Goal: Information Seeking & Learning: Compare options

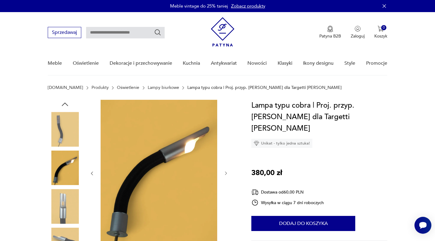
click at [236, 151] on div at bounding box center [142, 187] width 189 height 175
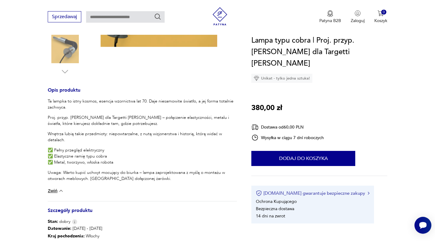
scroll to position [268, 0]
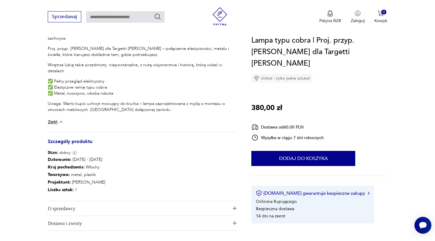
click at [174, 203] on span "O sprzedawcy" at bounding box center [138, 208] width 181 height 15
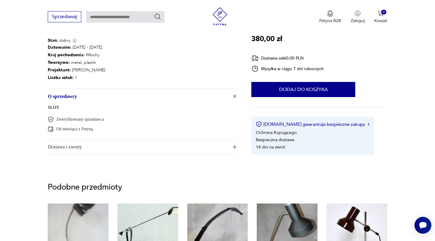
scroll to position [415, 0]
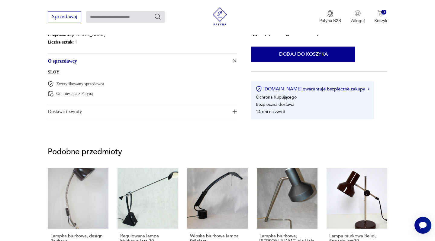
click at [151, 110] on span "Dostawa i zwroty" at bounding box center [138, 111] width 181 height 15
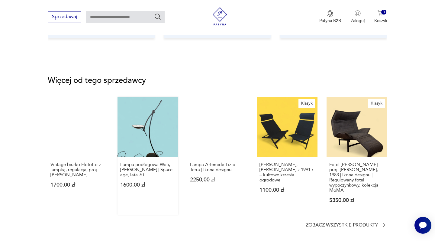
scroll to position [894, 0]
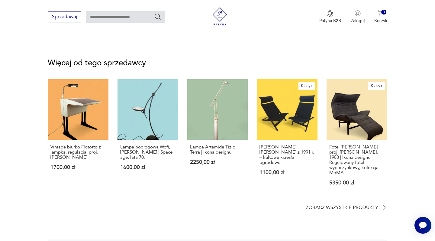
click at [346, 212] on section "Więcej od tego sprzedawcy Vintage biurko Flototto z lampką, regulacja, proj. Lu…" at bounding box center [217, 135] width 435 height 180
click at [346, 208] on p "Zobacz wszystkie produkty" at bounding box center [342, 208] width 73 height 4
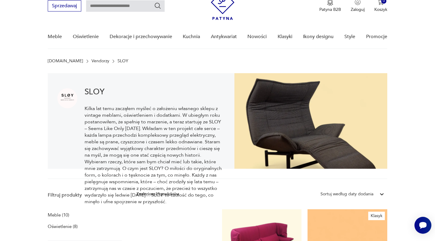
scroll to position [26, 0]
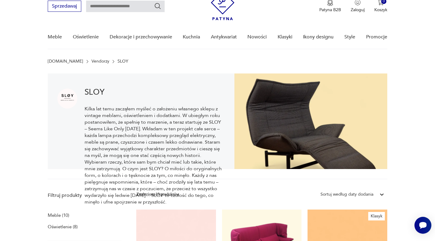
click at [96, 91] on h1 "SLOY" at bounding box center [155, 92] width 140 height 7
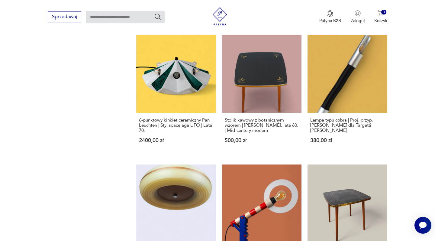
scroll to position [496, 0]
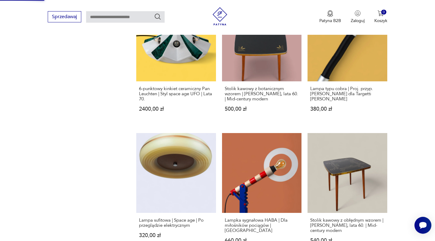
scroll to position [648, 0]
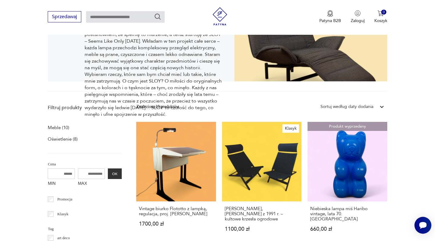
scroll to position [113, 0]
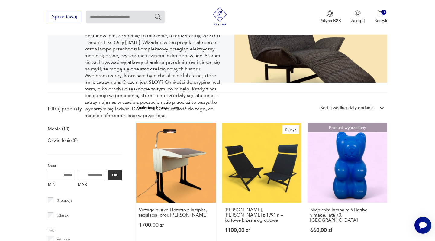
click at [160, 163] on link "Vintage biurko Flototto z lampką, regulacja, proj. Luigi Colani 1700,00 zł" at bounding box center [176, 184] width 80 height 122
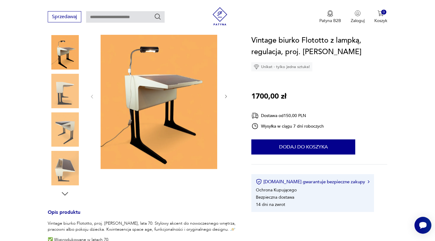
click at [226, 97] on icon "button" at bounding box center [226, 97] width 2 height 4
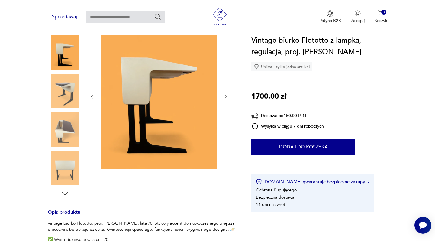
click at [226, 97] on icon "button" at bounding box center [226, 97] width 2 height 4
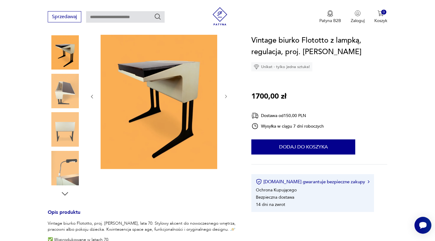
click at [226, 97] on icon "button" at bounding box center [226, 97] width 2 height 4
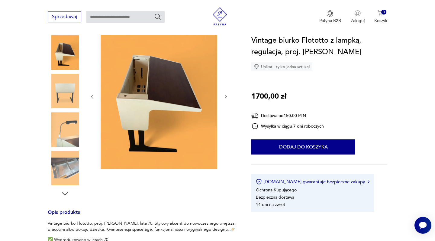
click at [226, 97] on icon "button" at bounding box center [226, 97] width 2 height 4
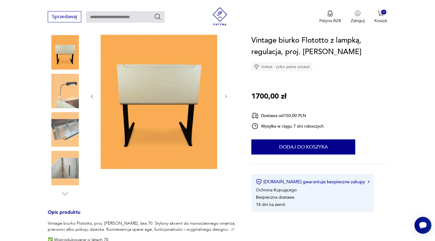
click at [226, 97] on icon "button" at bounding box center [226, 97] width 2 height 4
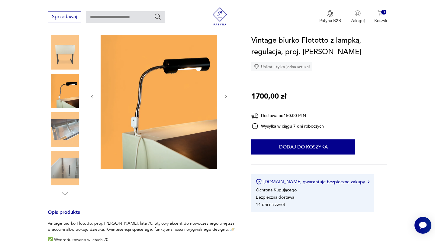
click at [226, 97] on icon "button" at bounding box center [226, 97] width 2 height 4
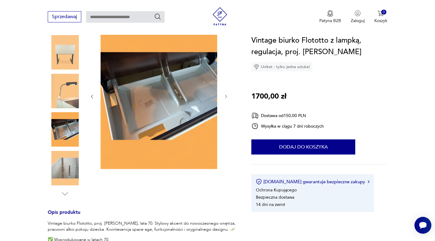
click at [226, 97] on icon "button" at bounding box center [226, 97] width 2 height 4
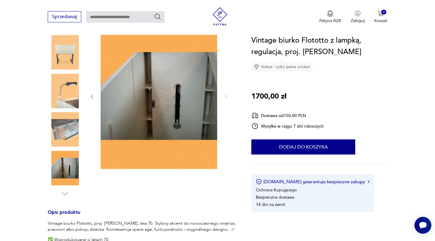
click at [61, 59] on img at bounding box center [65, 52] width 34 height 34
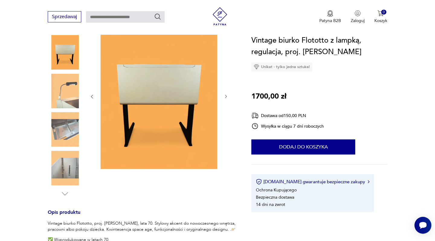
click at [63, 96] on img at bounding box center [65, 91] width 34 height 34
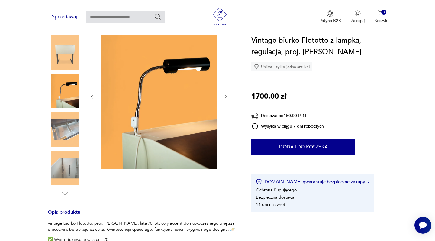
click at [61, 134] on img at bounding box center [65, 129] width 34 height 34
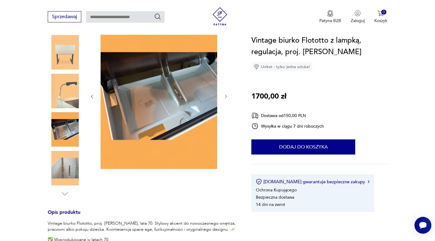
click at [60, 171] on img at bounding box center [65, 168] width 34 height 34
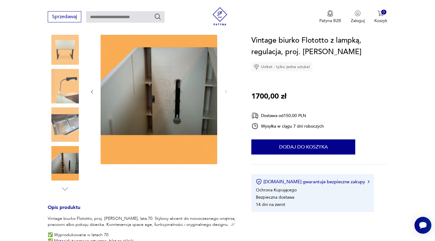
scroll to position [83, 0]
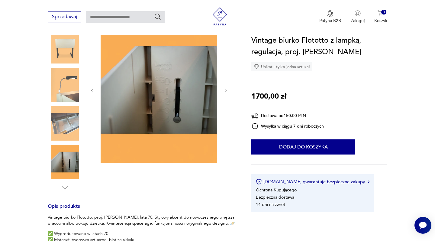
click at [66, 55] on img at bounding box center [65, 46] width 34 height 34
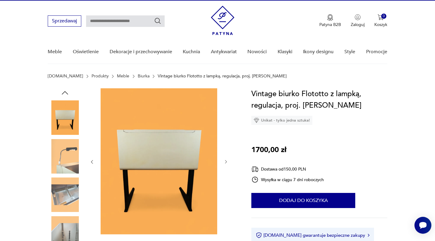
scroll to position [10, 0]
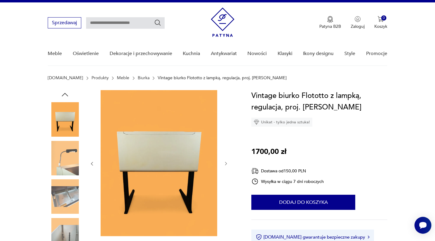
click at [65, 95] on icon "button" at bounding box center [64, 94] width 9 height 9
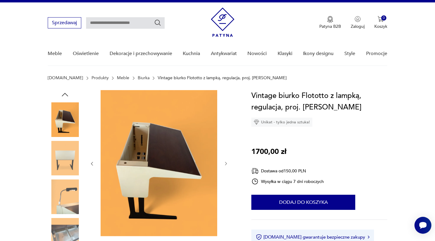
click at [65, 95] on icon "button" at bounding box center [64, 94] width 9 height 9
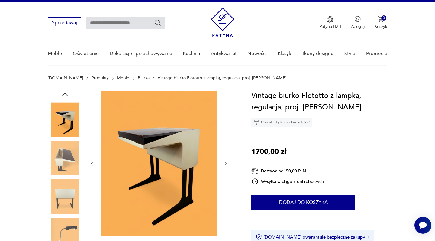
click at [65, 95] on icon "button" at bounding box center [64, 94] width 9 height 9
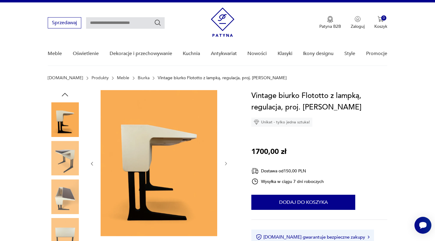
click at [65, 95] on icon "button" at bounding box center [64, 94] width 9 height 9
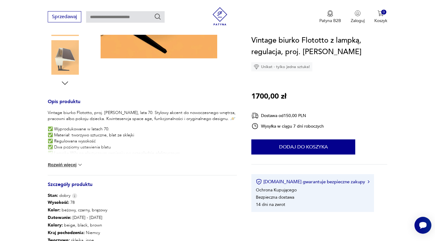
scroll to position [221, 0]
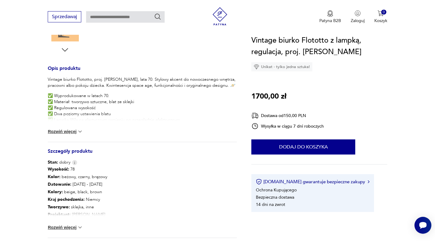
click at [80, 226] on img at bounding box center [80, 227] width 6 height 6
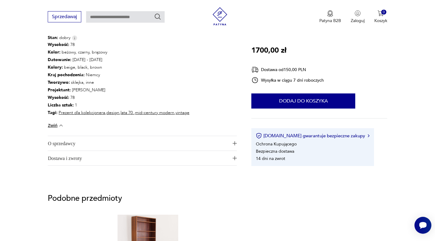
scroll to position [275, 0]
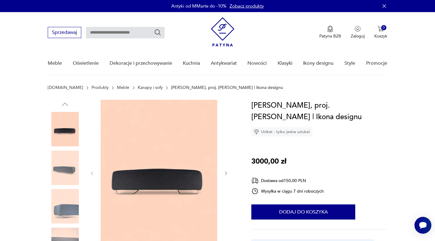
click at [226, 173] on icon "button" at bounding box center [226, 174] width 2 height 4
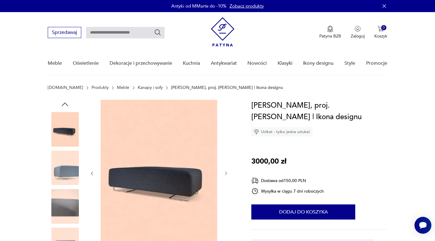
click at [226, 173] on icon "button" at bounding box center [226, 174] width 2 height 4
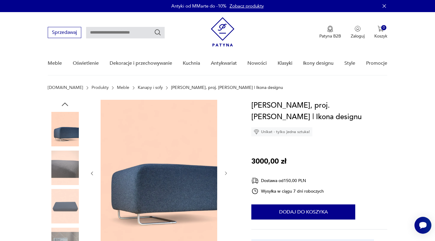
click at [226, 173] on icon "button" at bounding box center [226, 174] width 2 height 4
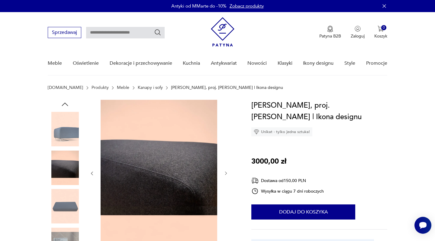
click at [226, 173] on icon "button" at bounding box center [226, 174] width 2 height 4
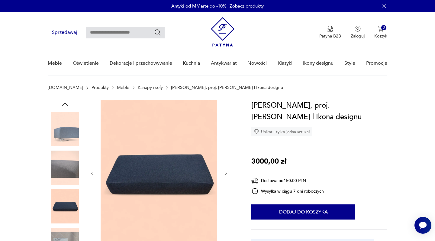
click at [226, 173] on icon "button" at bounding box center [226, 174] width 2 height 4
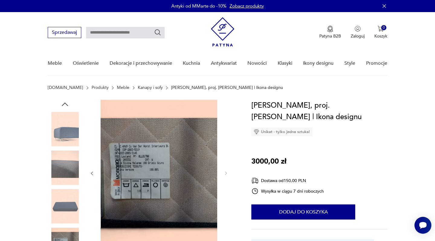
click at [70, 162] on img at bounding box center [65, 168] width 34 height 34
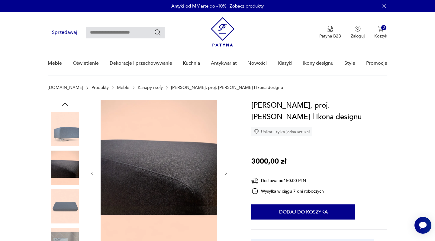
click at [64, 139] on img at bounding box center [65, 129] width 34 height 34
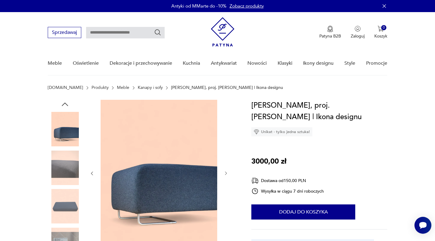
click at [57, 169] on img at bounding box center [65, 168] width 34 height 34
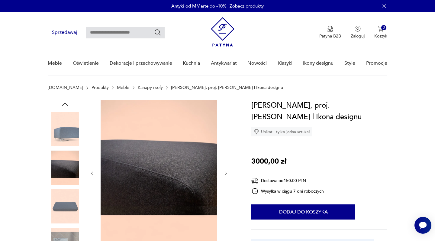
click at [58, 200] on img at bounding box center [65, 206] width 34 height 34
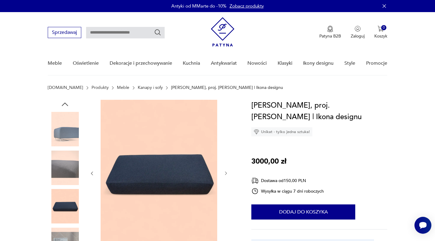
click at [60, 229] on img at bounding box center [65, 245] width 34 height 34
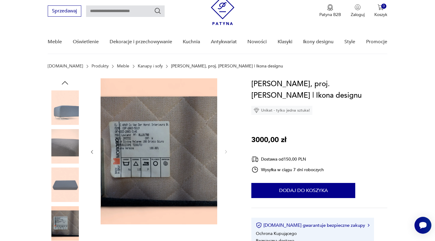
scroll to position [83, 0]
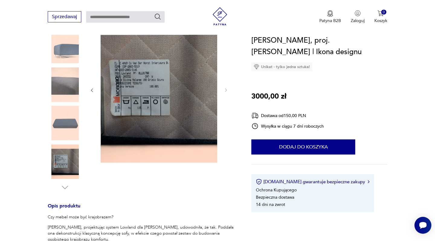
click at [66, 118] on img at bounding box center [65, 123] width 34 height 34
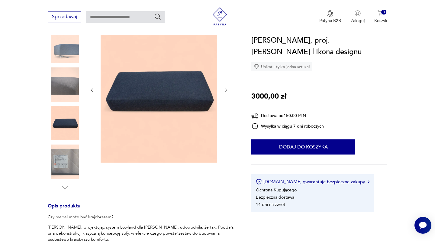
click at [70, 87] on img at bounding box center [65, 84] width 34 height 34
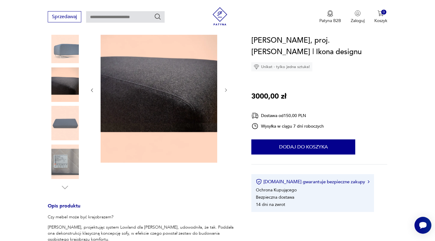
click at [67, 52] on img at bounding box center [65, 46] width 34 height 34
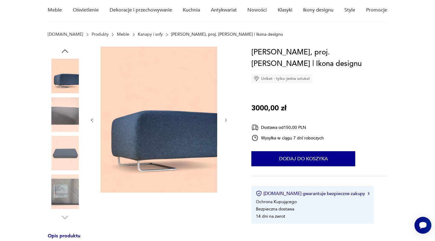
scroll to position [48, 0]
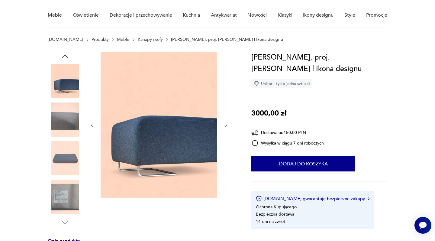
click at [67, 55] on icon "button" at bounding box center [64, 56] width 9 height 9
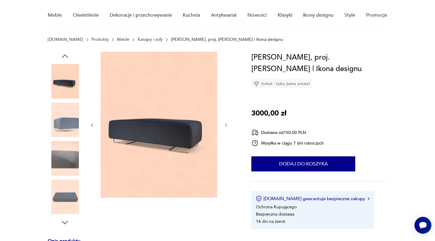
click at [65, 90] on img at bounding box center [65, 81] width 34 height 34
